Goal: Information Seeking & Learning: Learn about a topic

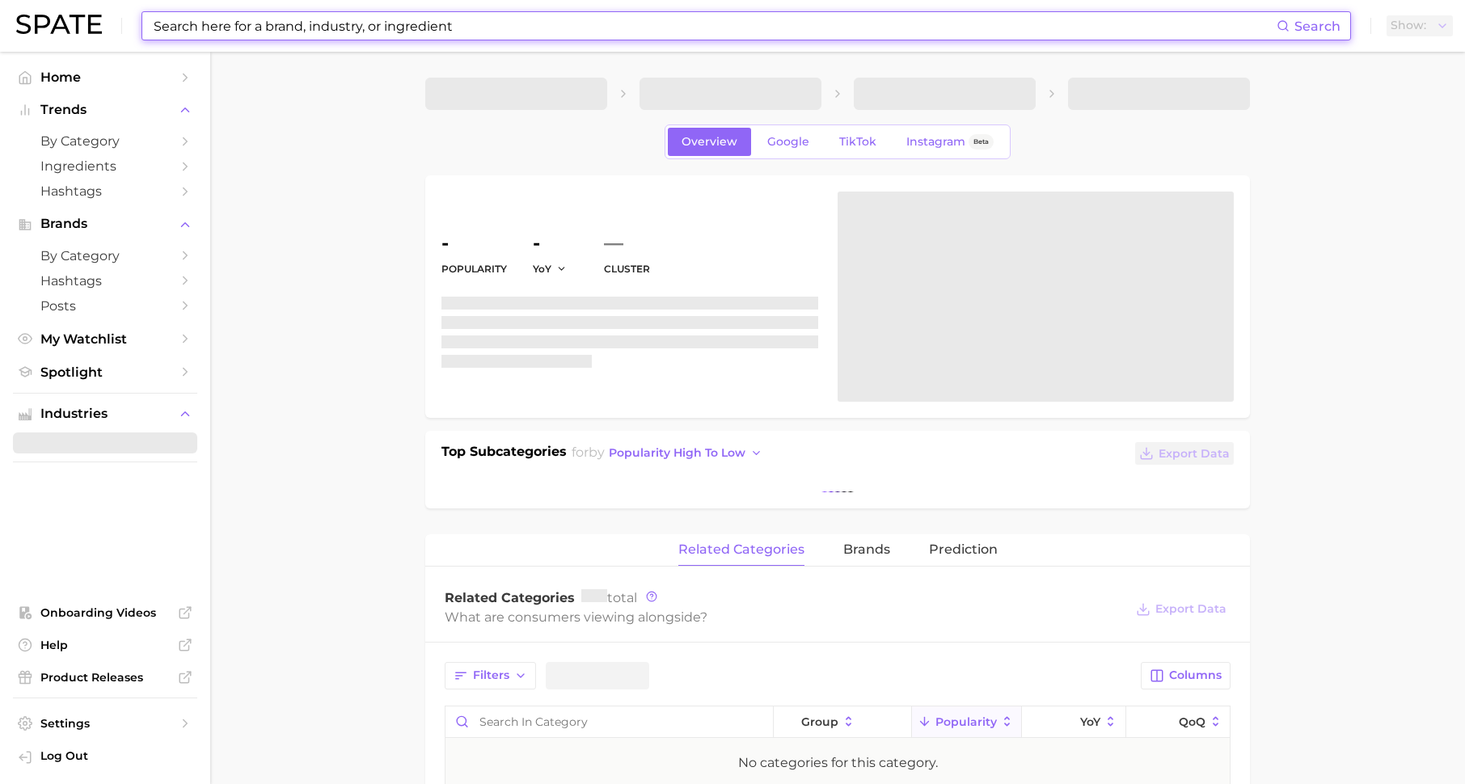
click at [349, 23] on input at bounding box center [714, 25] width 1125 height 27
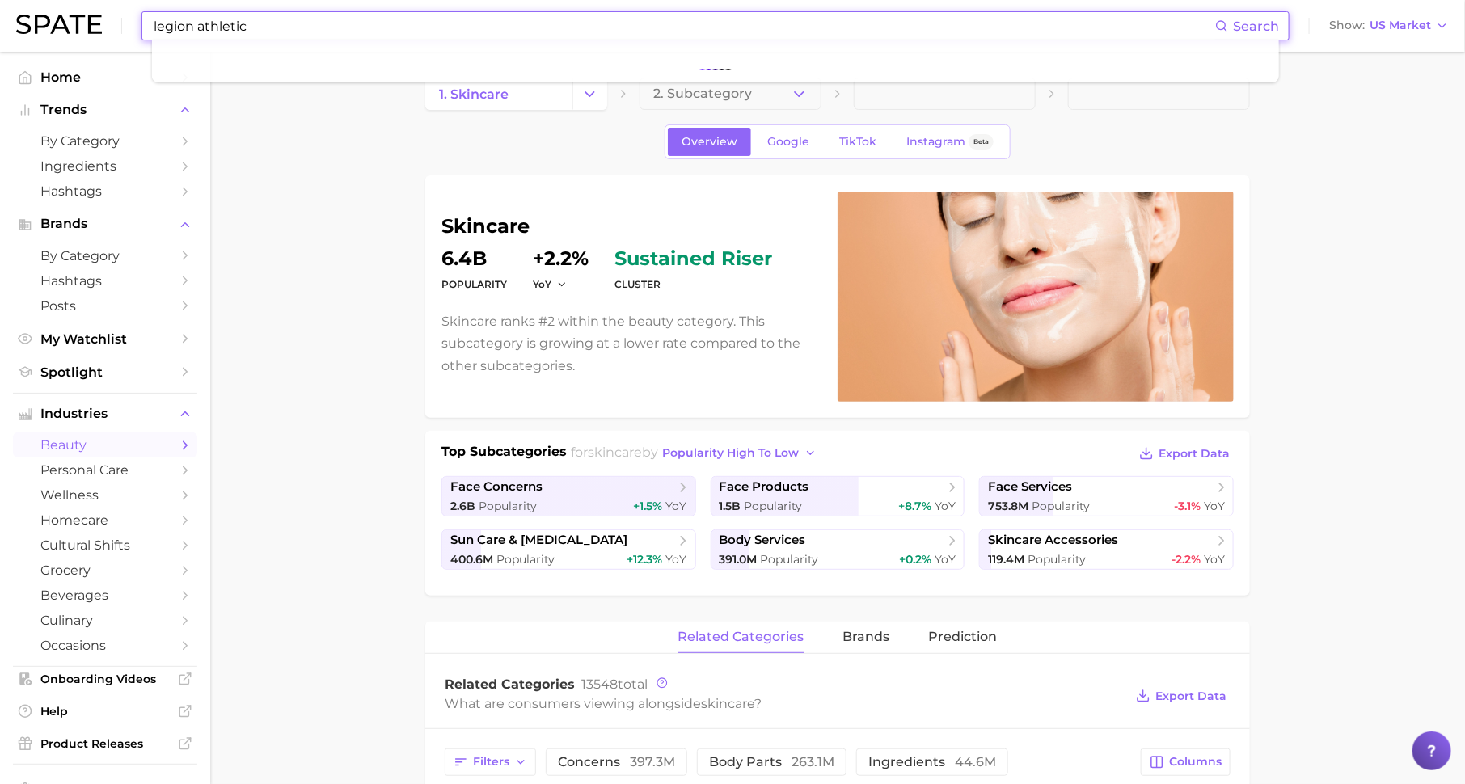
type input "legion athletics"
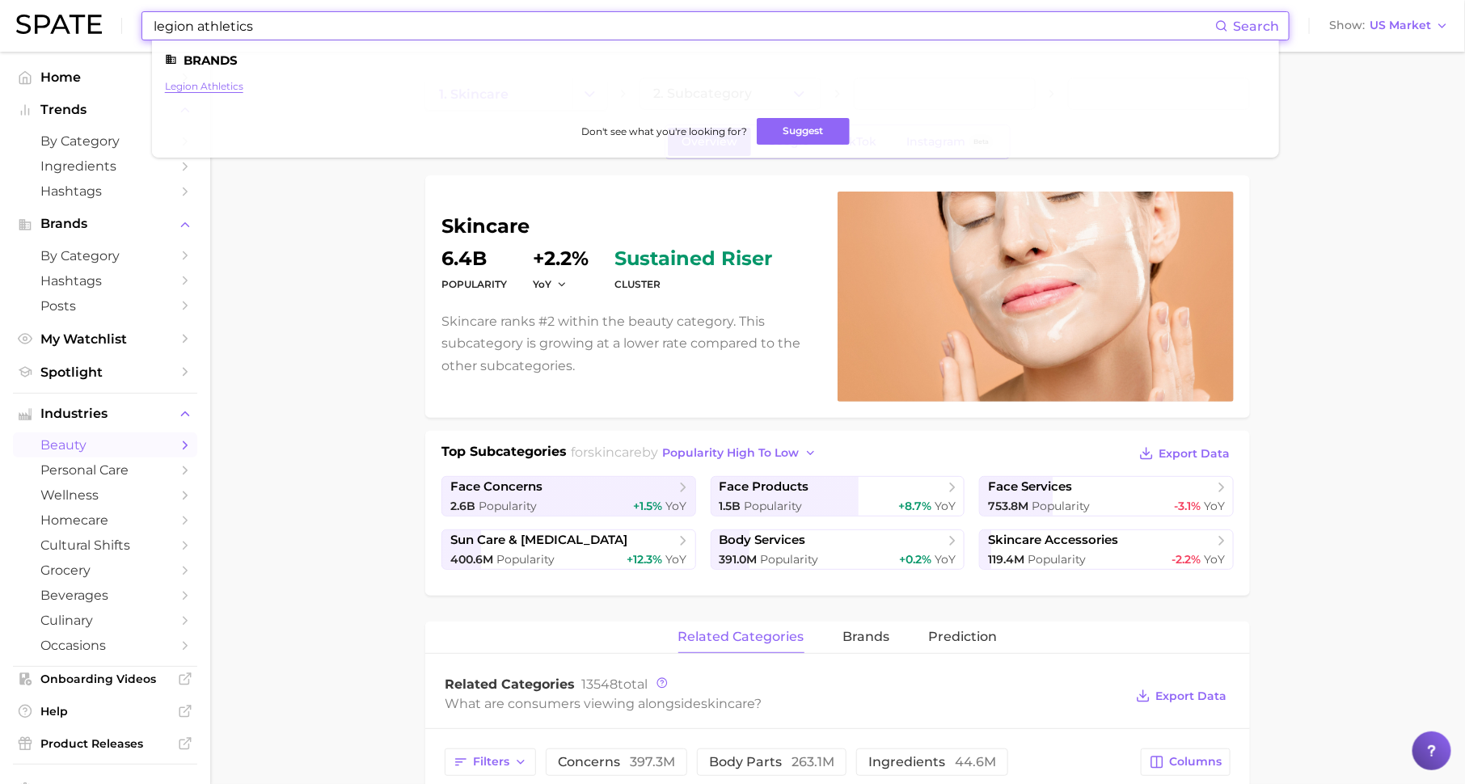
click at [207, 89] on link "legion athletics" at bounding box center [204, 86] width 78 height 12
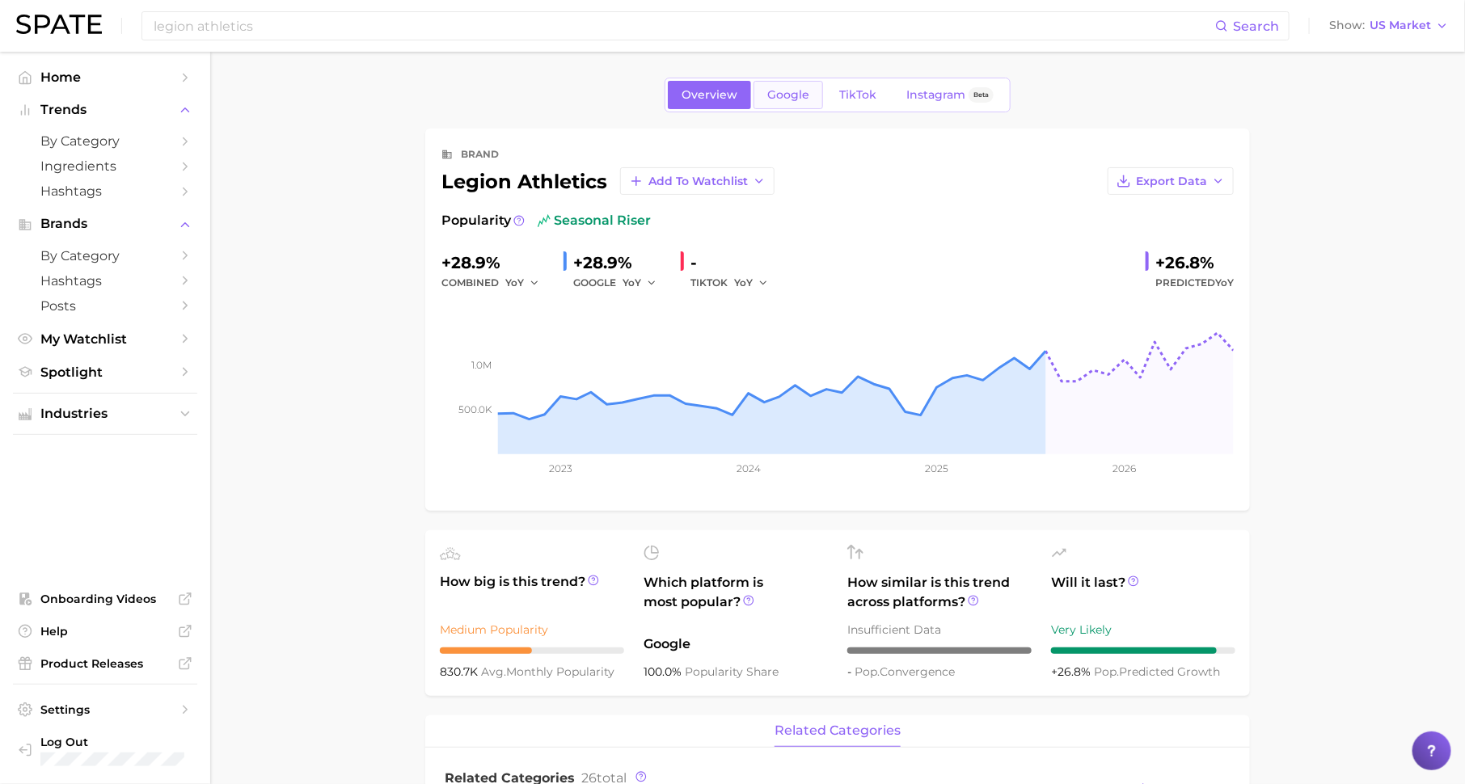
click at [784, 92] on span "Google" at bounding box center [788, 95] width 42 height 14
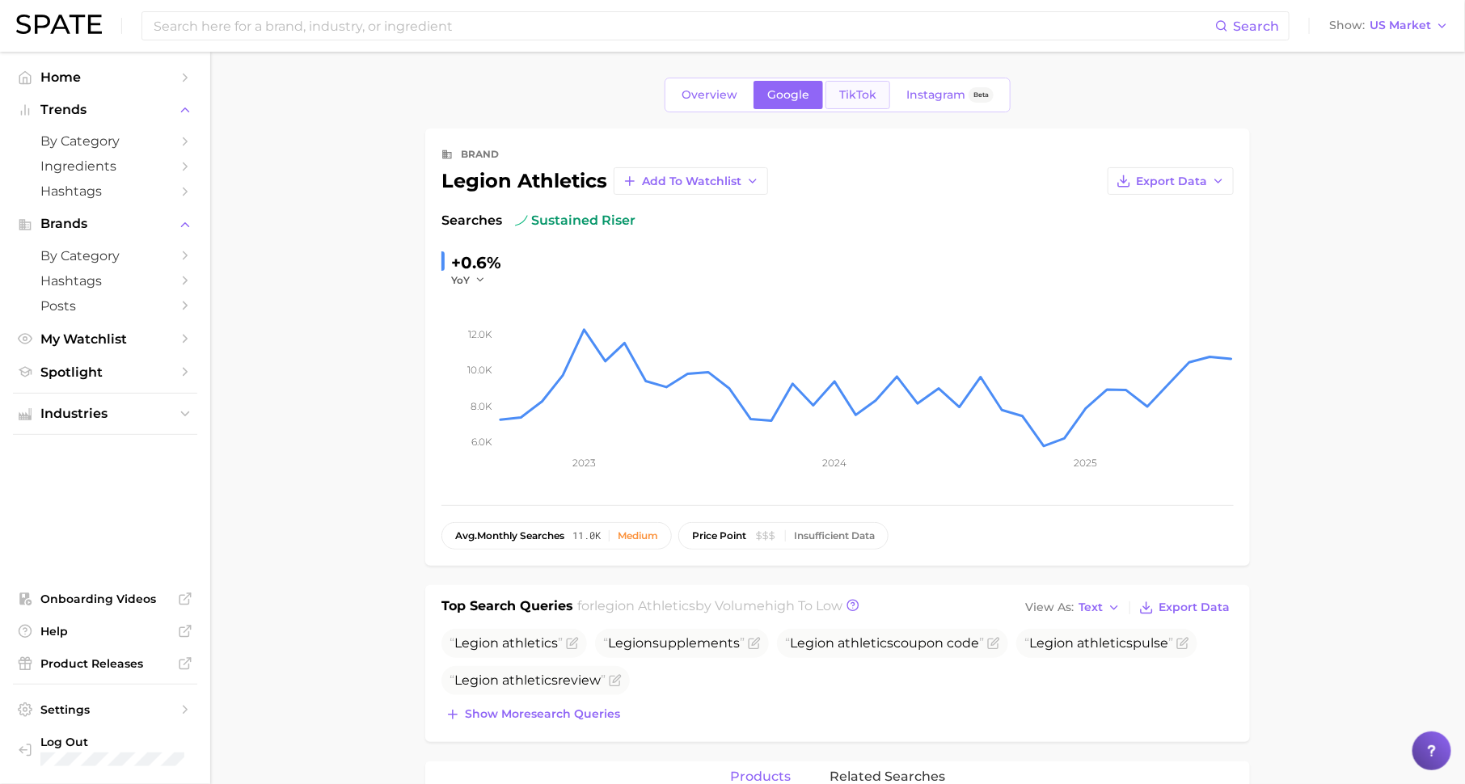
click at [852, 97] on span "TikTok" at bounding box center [857, 95] width 37 height 14
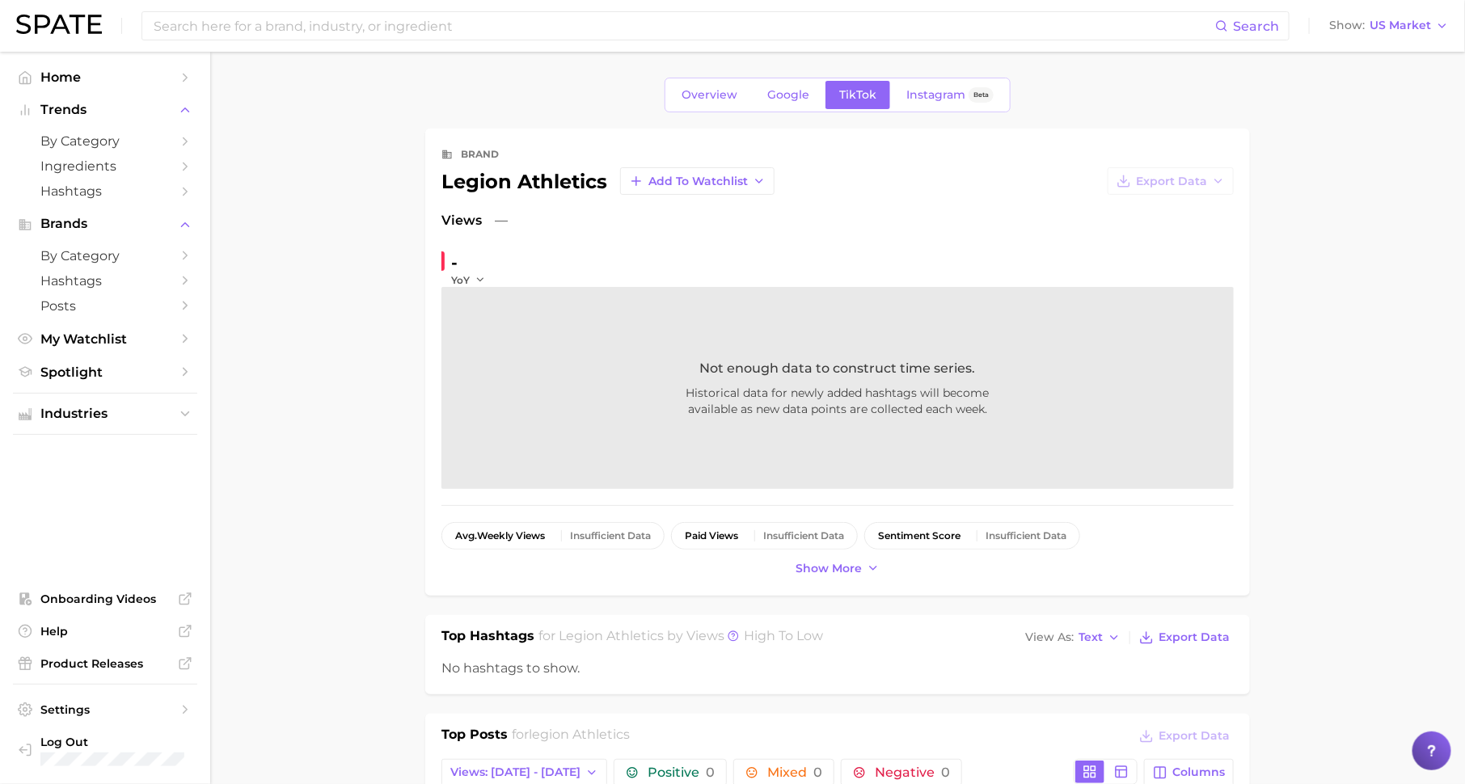
click at [792, 108] on div "Overview Google TikTok Instagram Beta" at bounding box center [838, 95] width 346 height 35
click at [793, 93] on span "Google" at bounding box center [788, 95] width 42 height 14
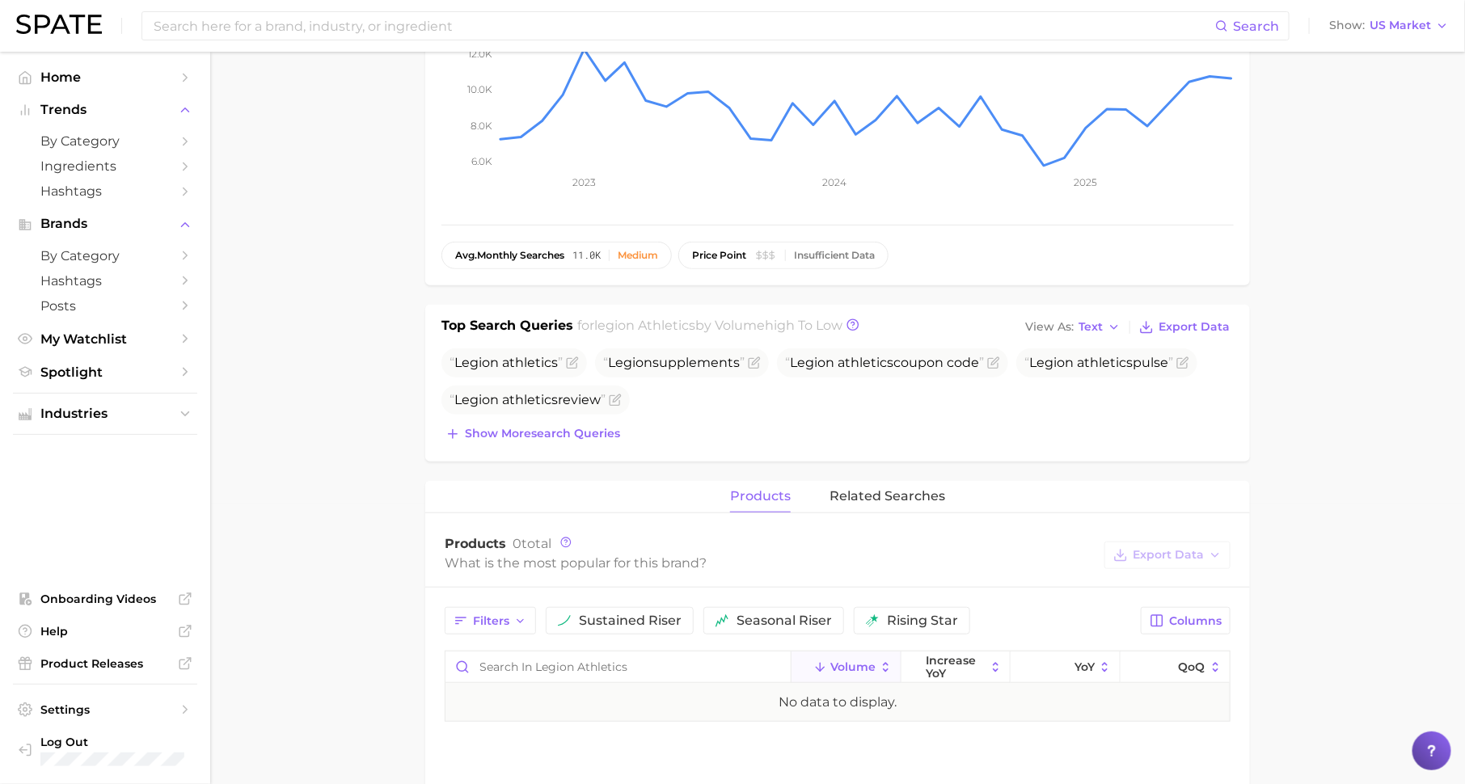
scroll to position [283, 0]
click at [560, 425] on span "Show more search queries" at bounding box center [542, 432] width 155 height 14
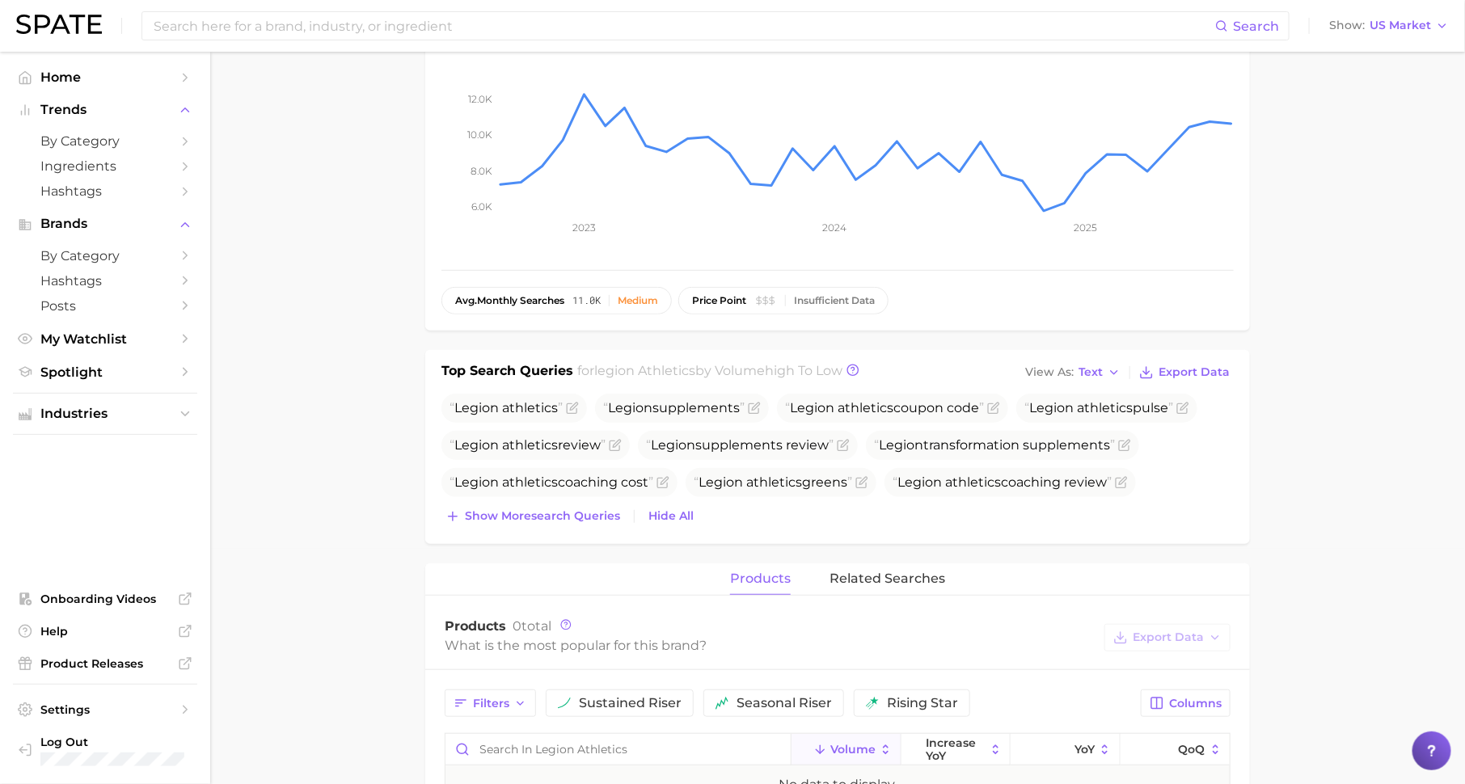
scroll to position [239, 0]
click at [602, 513] on span "Show more search queries" at bounding box center [542, 513] width 155 height 14
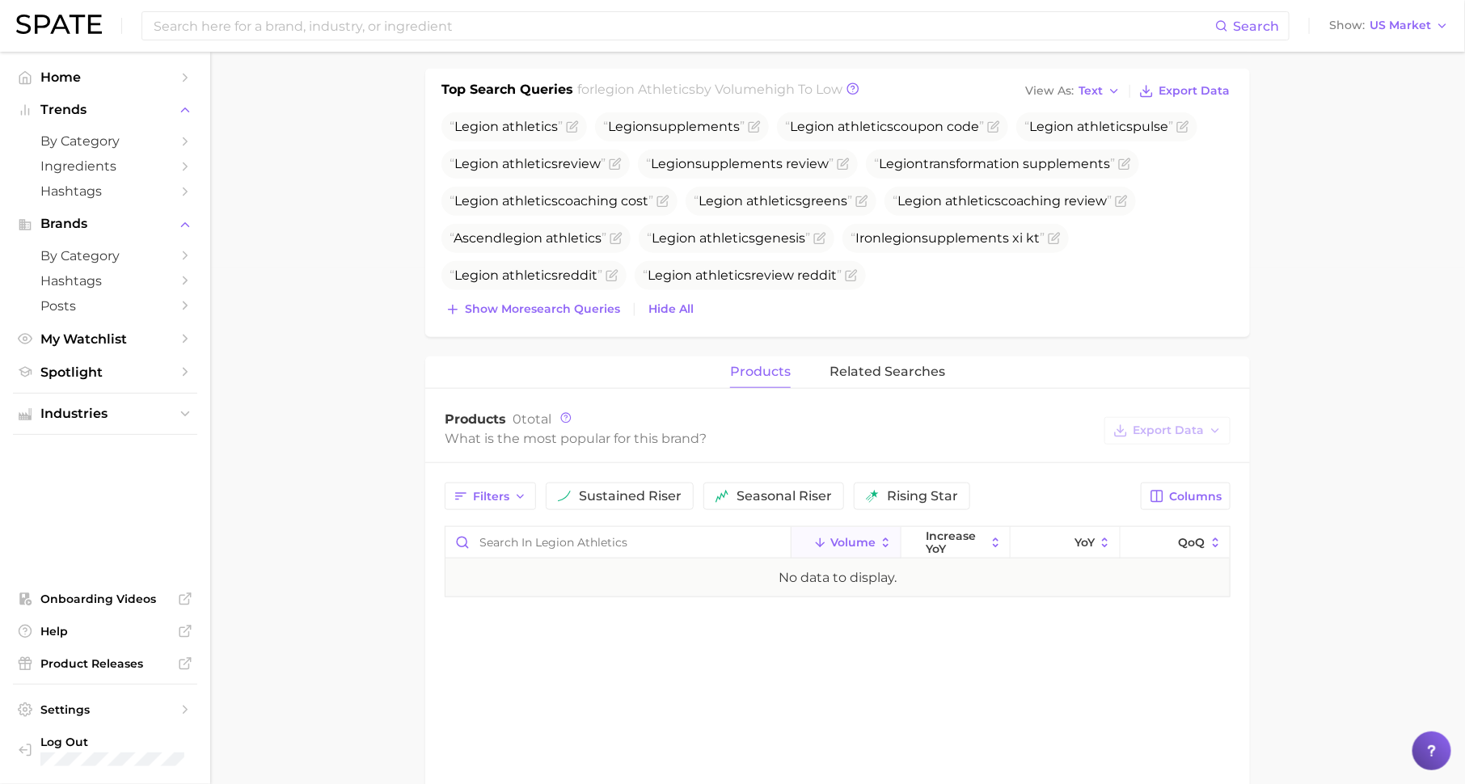
scroll to position [516, 0]
click at [902, 370] on span "related searches" at bounding box center [888, 373] width 116 height 15
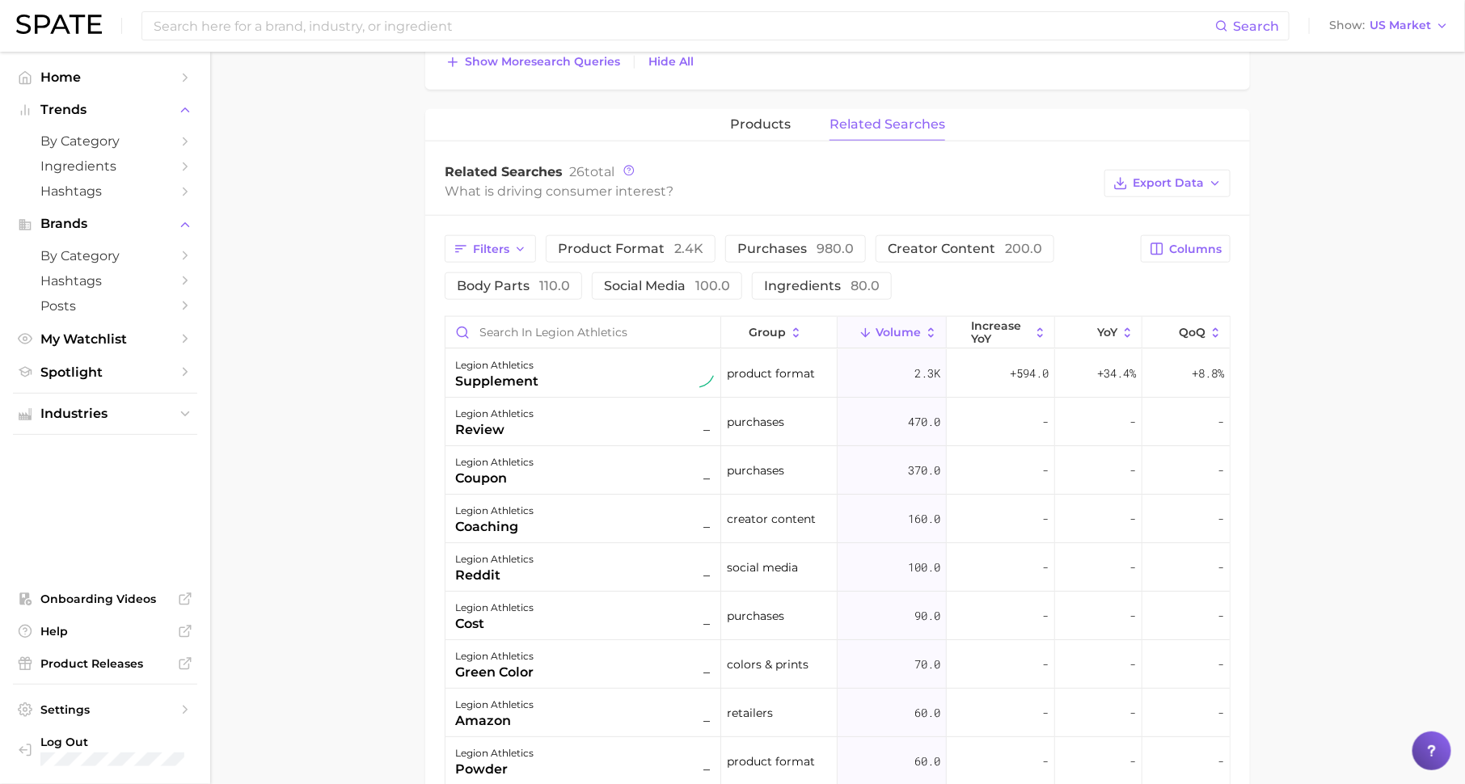
scroll to position [771, 0]
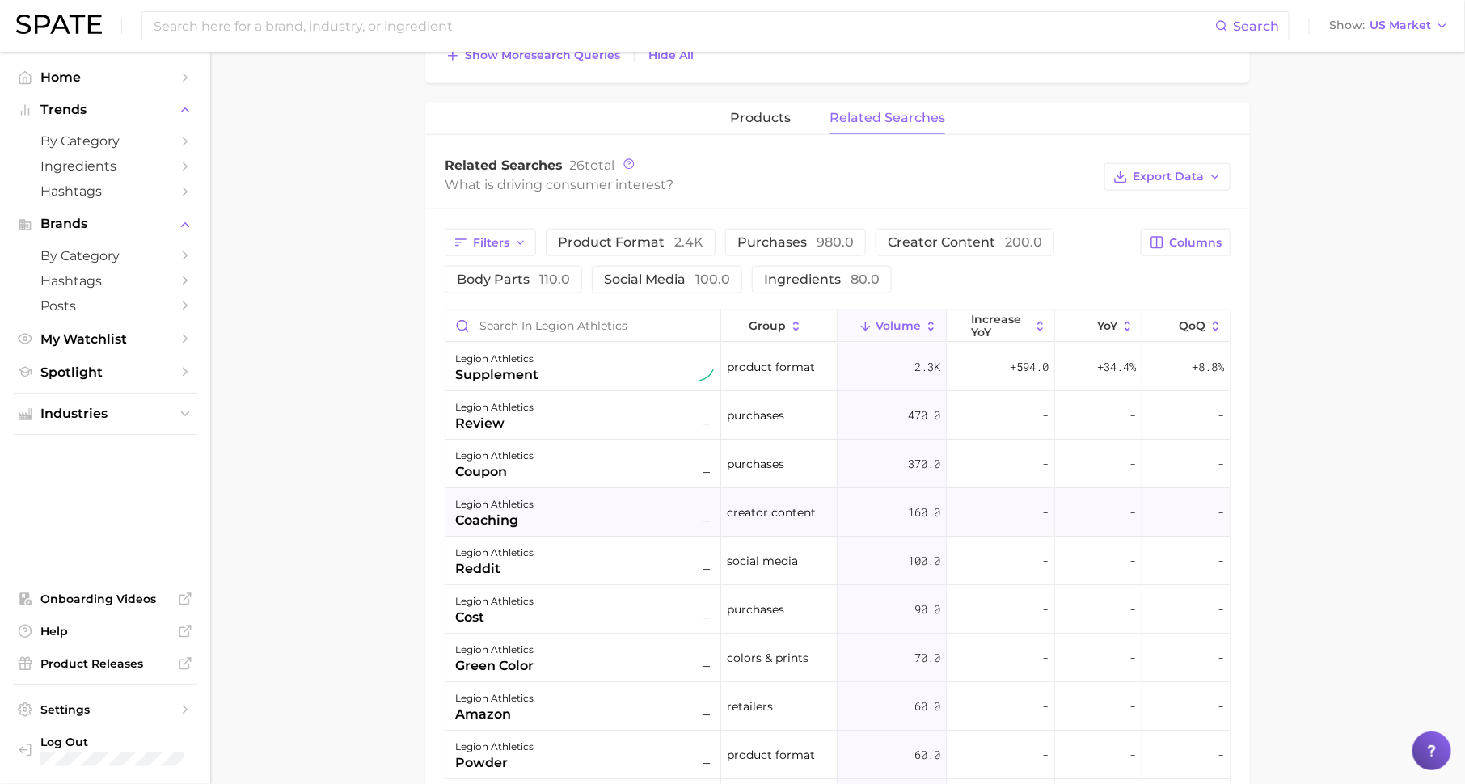
click at [630, 529] on div "legion athletics coaching –" at bounding box center [584, 512] width 276 height 49
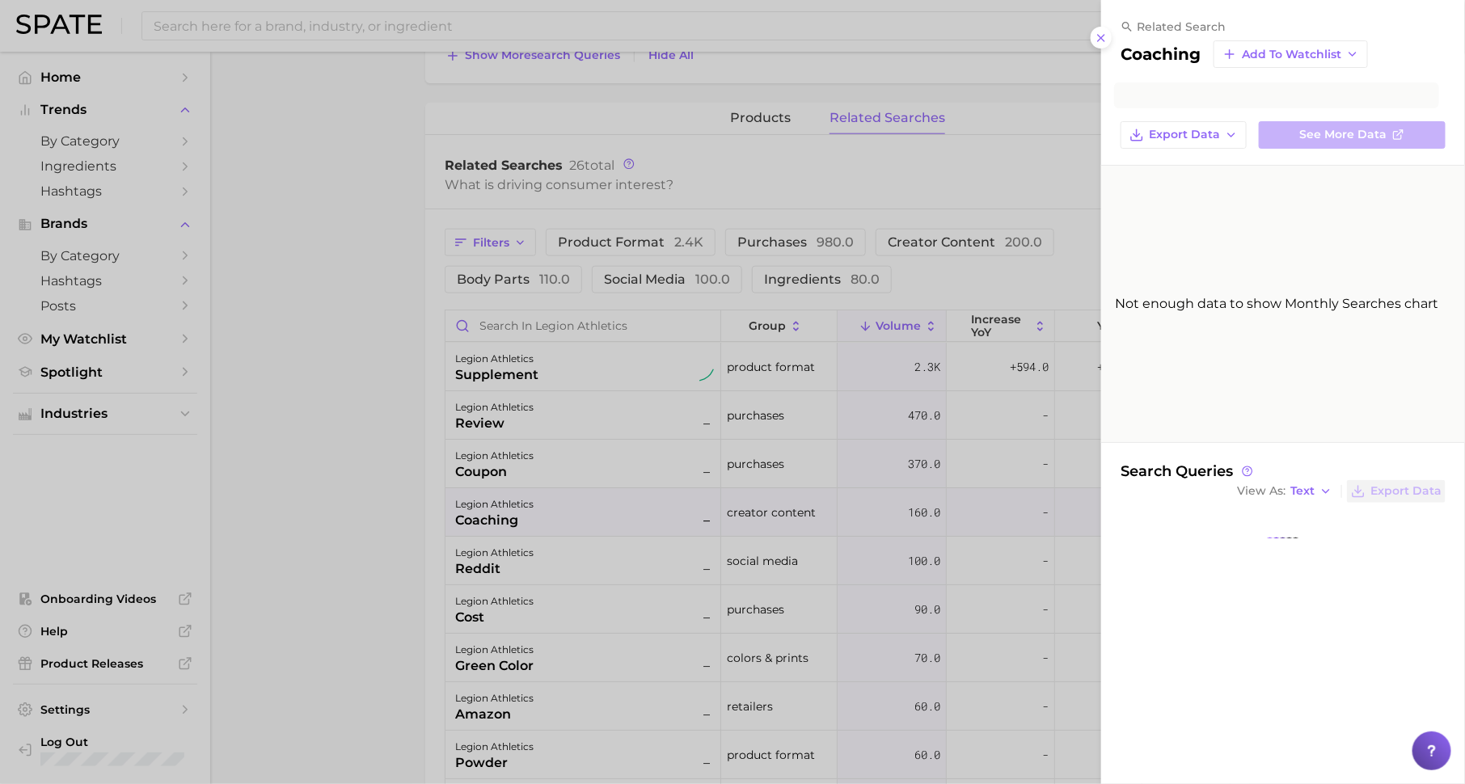
click at [632, 555] on div at bounding box center [732, 392] width 1465 height 784
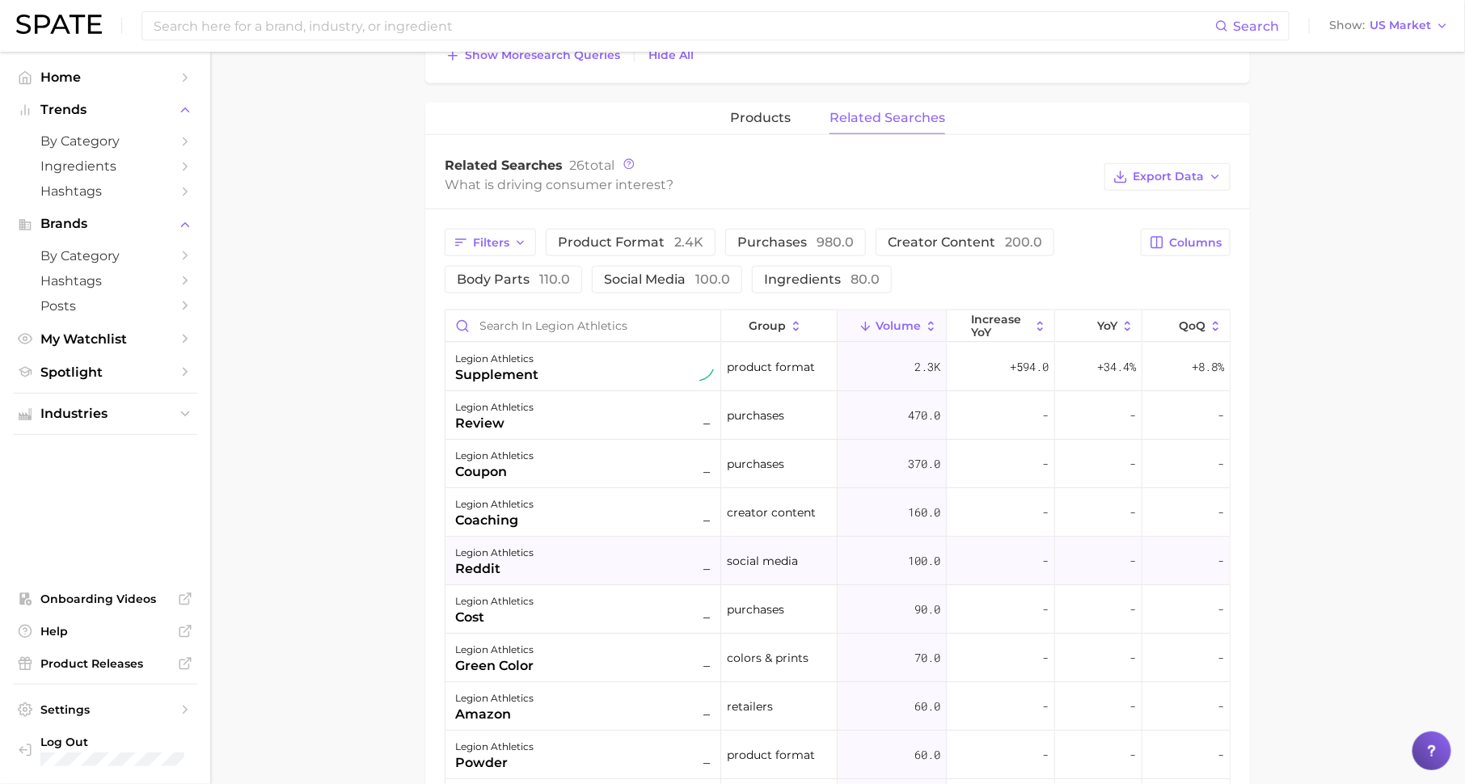
click at [635, 568] on div "legion athletics reddit –" at bounding box center [584, 561] width 259 height 36
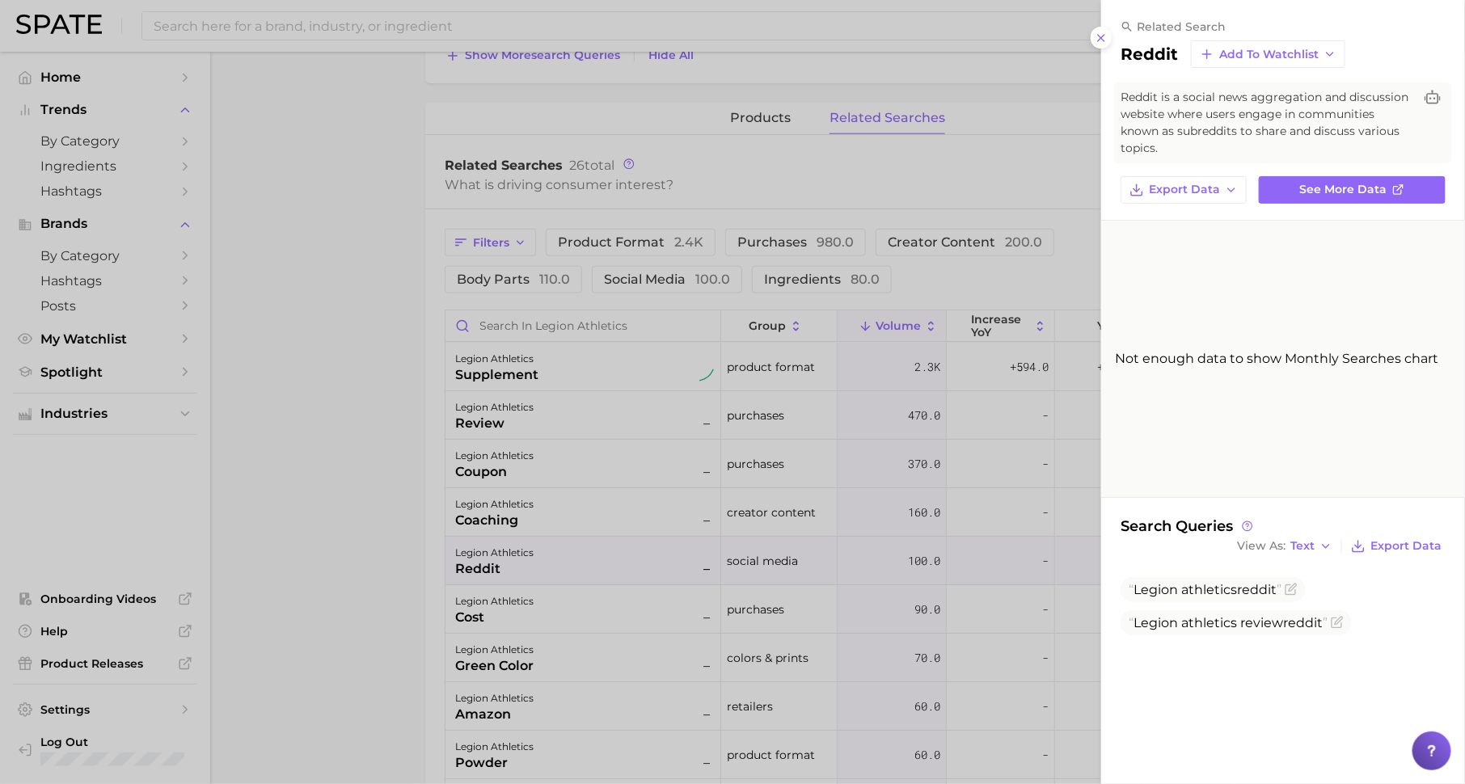
click at [635, 568] on div at bounding box center [732, 392] width 1465 height 784
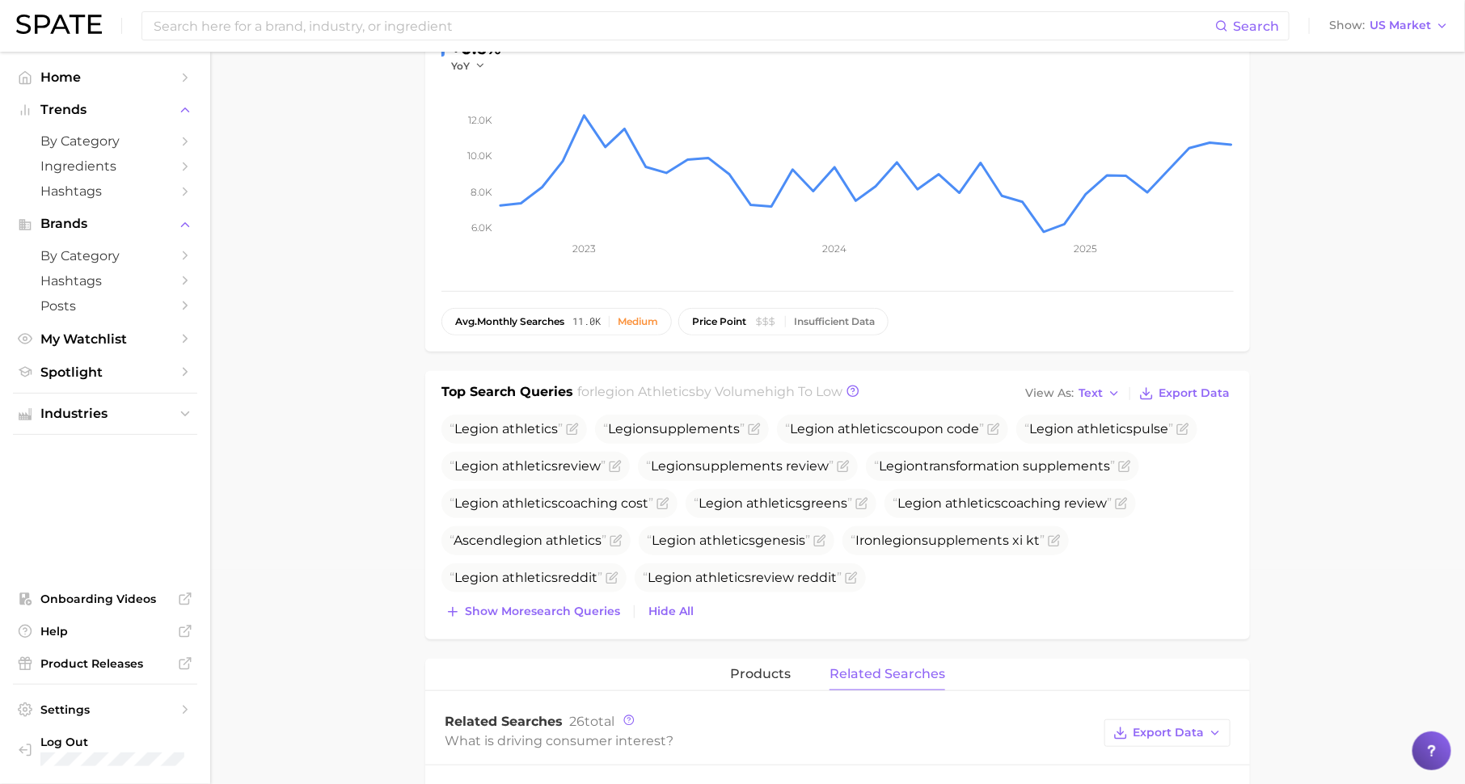
scroll to position [0, 0]
